Goal: Information Seeking & Learning: Learn about a topic

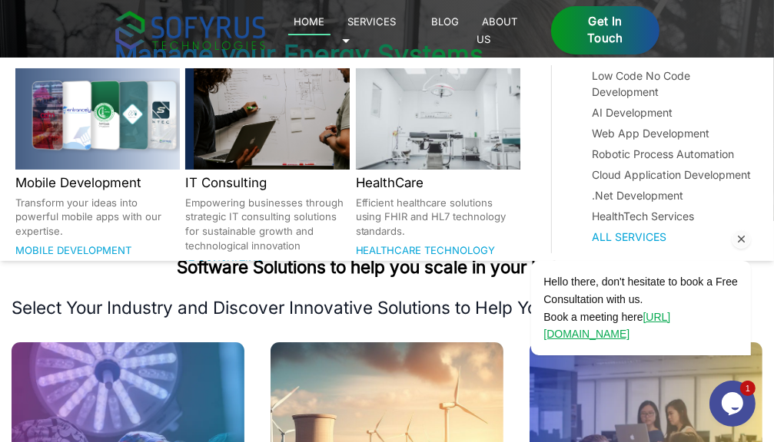
click at [396, 25] on link "Services 🞃" at bounding box center [369, 29] width 55 height 35
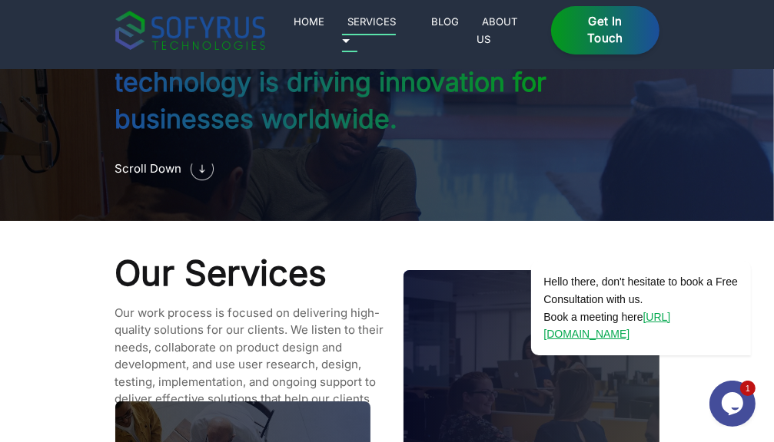
scroll to position [1264, 0]
